Goal: Task Accomplishment & Management: Use online tool/utility

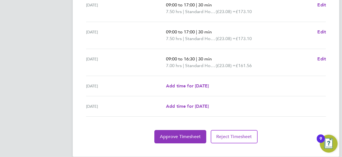
scroll to position [243, 0]
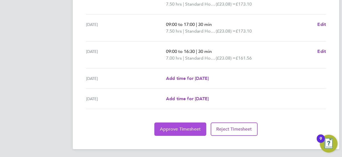
click at [185, 126] on span "Approve Timesheet" at bounding box center [180, 129] width 41 height 6
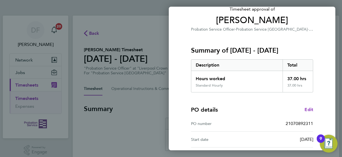
scroll to position [109, 0]
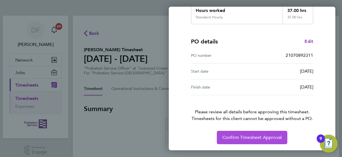
click at [251, 133] on button "Confirm Timesheet Approval" at bounding box center [252, 136] width 71 height 13
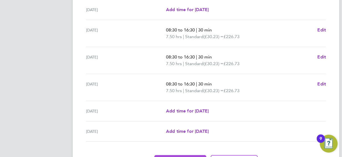
scroll to position [230, 0]
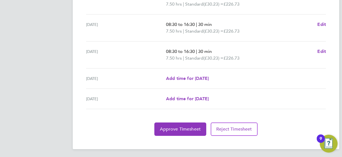
click at [175, 132] on button "Approve Timesheet" at bounding box center [180, 128] width 52 height 13
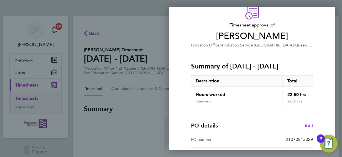
scroll to position [109, 0]
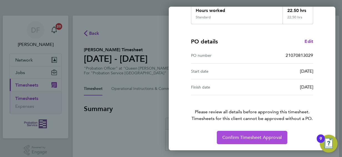
click at [257, 137] on span "Confirm Timesheet Approval" at bounding box center [251, 137] width 59 height 6
